Goal: Information Seeking & Learning: Learn about a topic

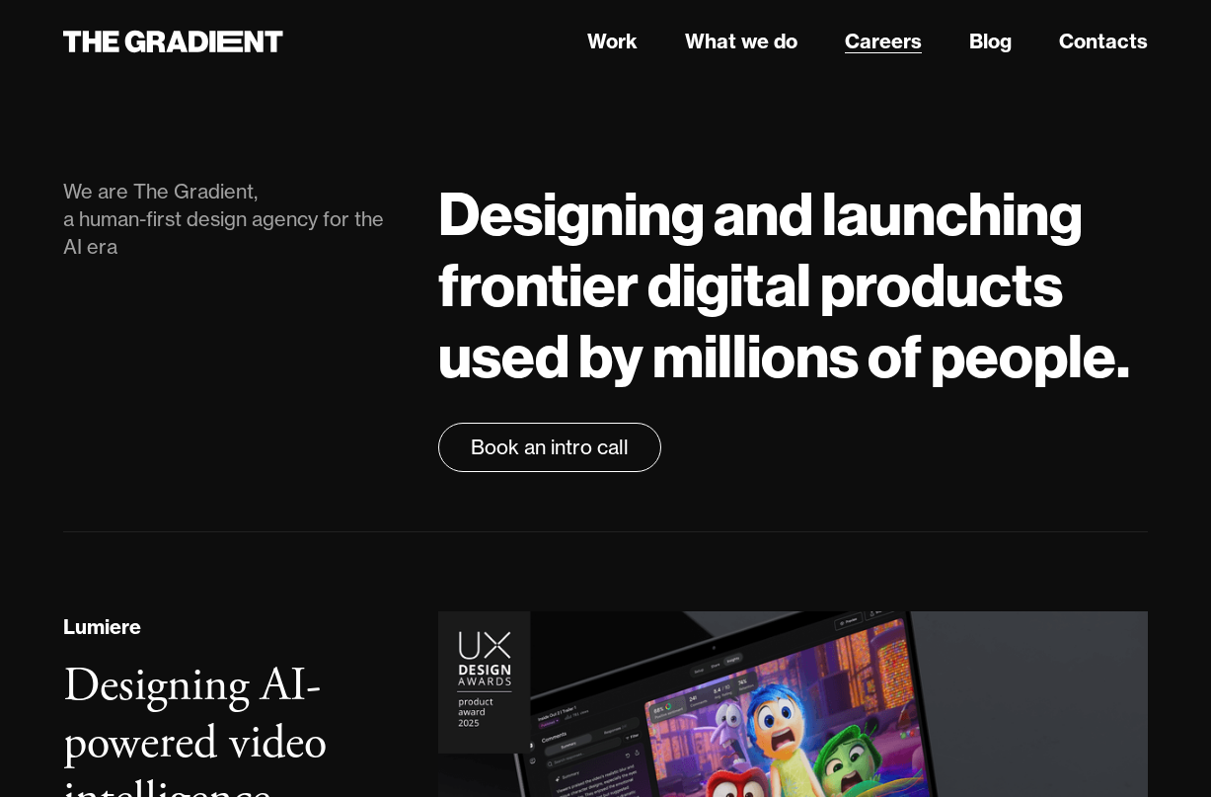
click at [898, 45] on link "Careers" at bounding box center [883, 42] width 77 height 30
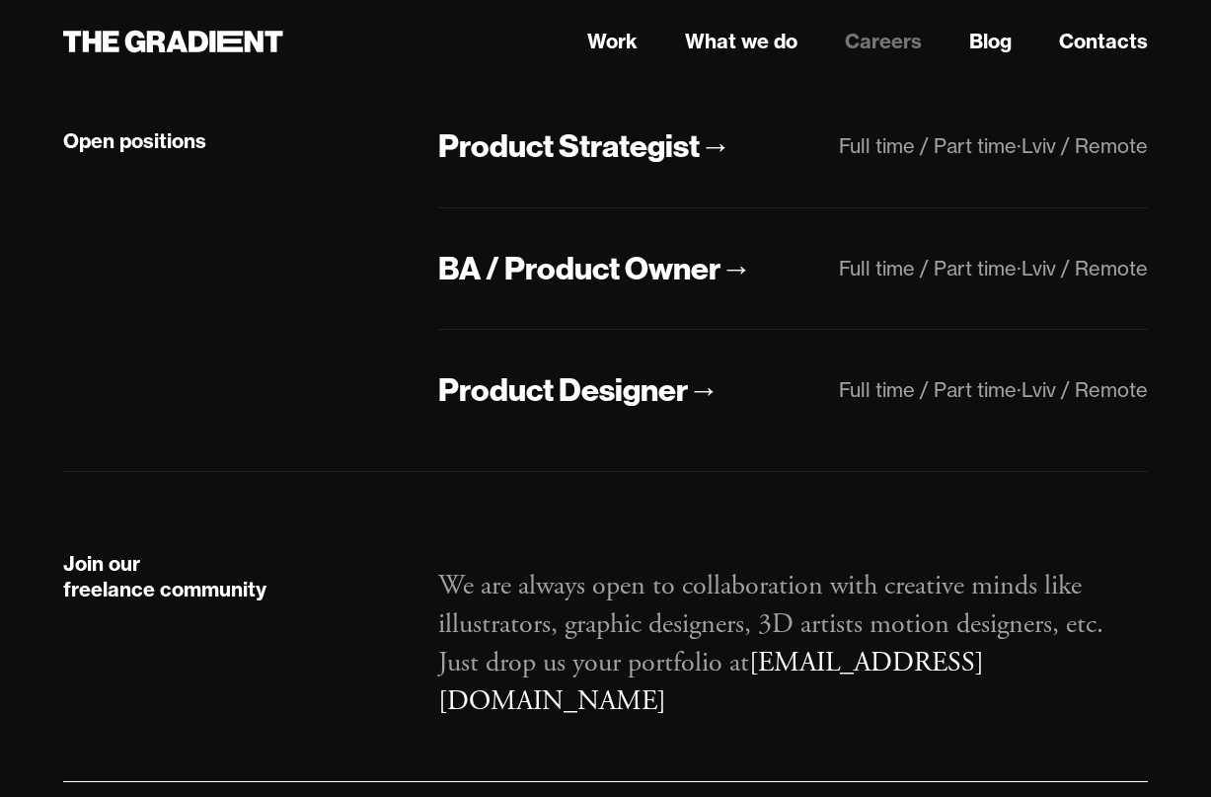
scroll to position [623, 0]
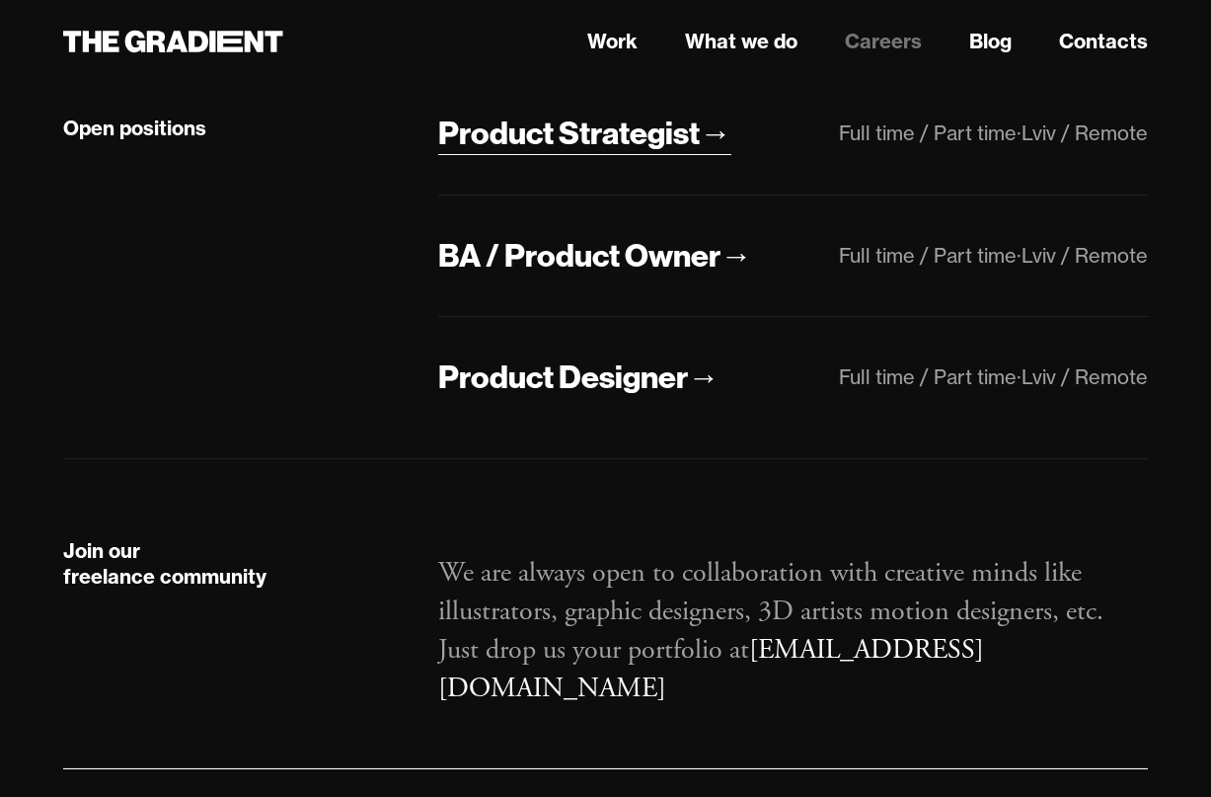
click at [611, 141] on div "Product Strategist" at bounding box center [569, 133] width 262 height 41
